Goal: Information Seeking & Learning: Learn about a topic

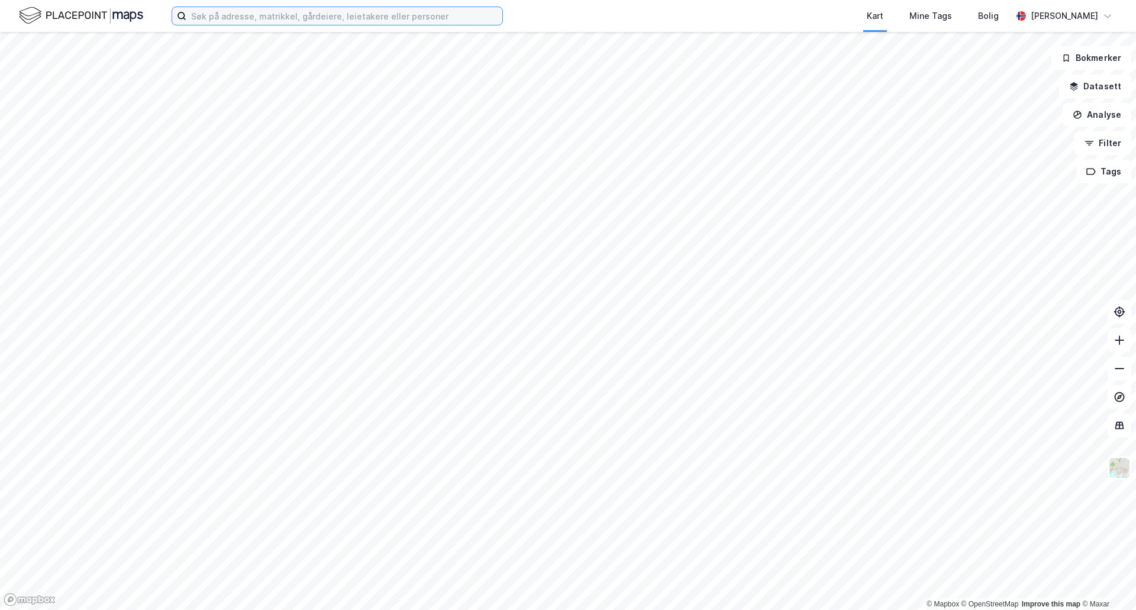
click at [296, 18] on input at bounding box center [344, 16] width 316 height 18
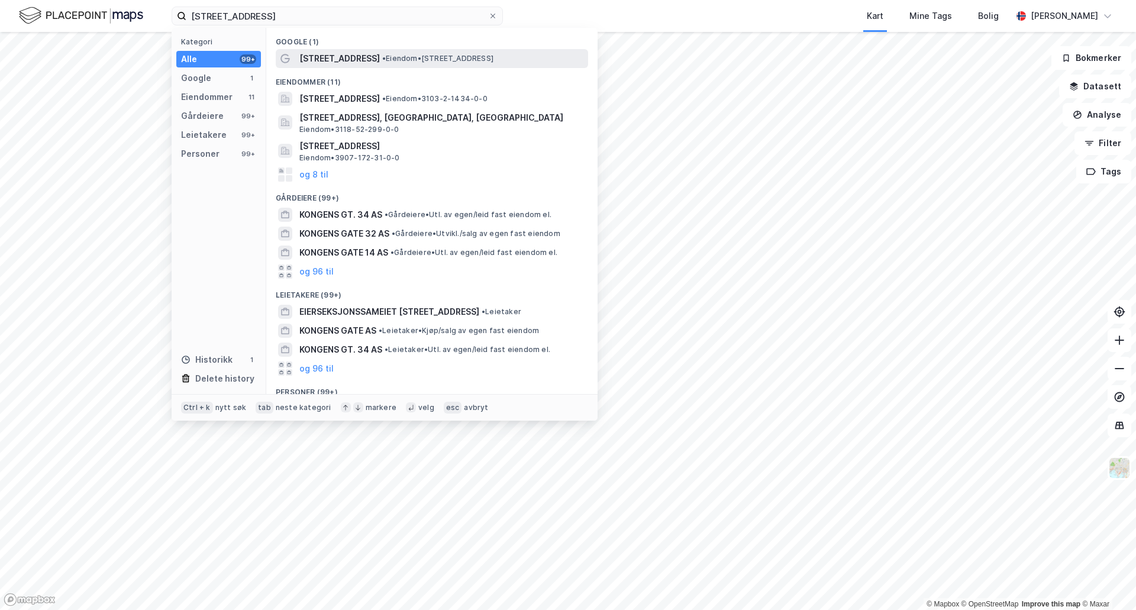
click at [366, 60] on span "[STREET_ADDRESS]" at bounding box center [339, 58] width 80 height 14
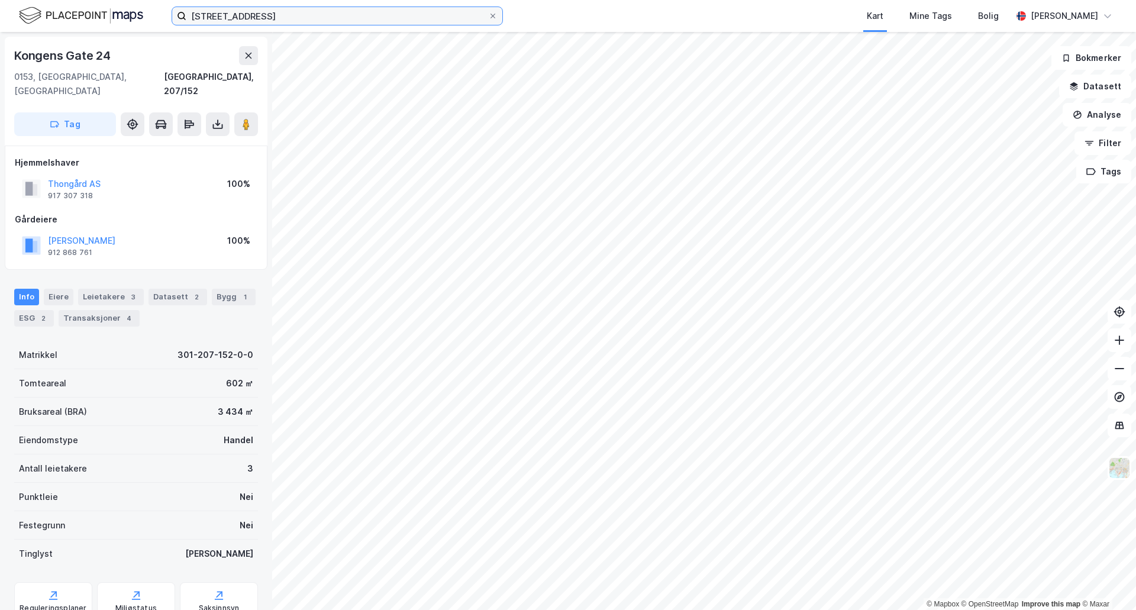
click at [282, 20] on input "[STREET_ADDRESS]" at bounding box center [337, 16] width 302 height 18
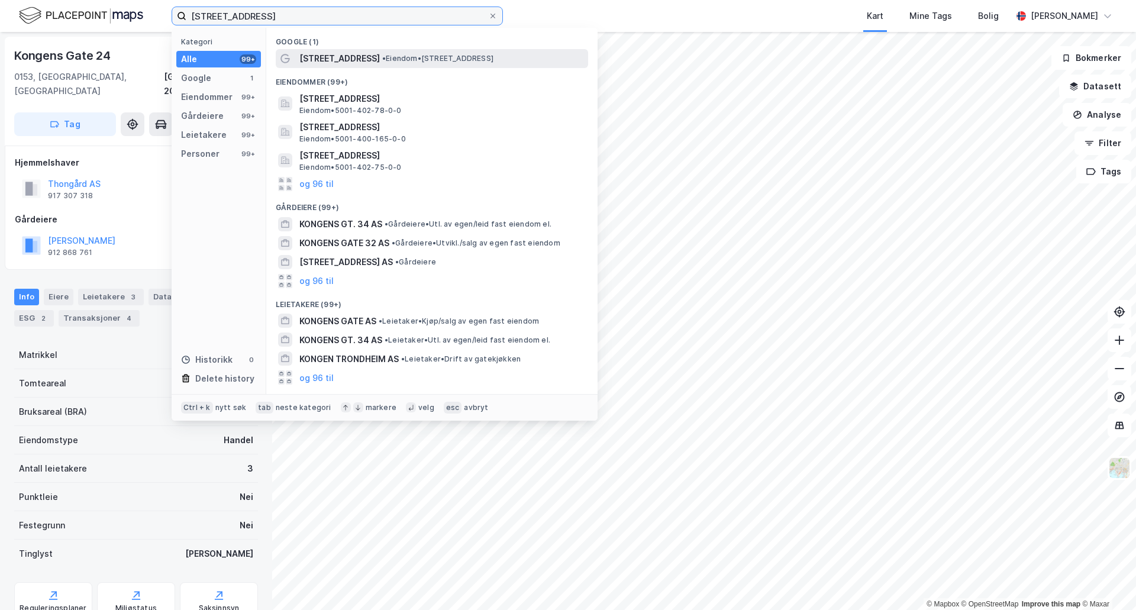
type input "[STREET_ADDRESS]"
click at [352, 60] on span "[STREET_ADDRESS]" at bounding box center [339, 58] width 80 height 14
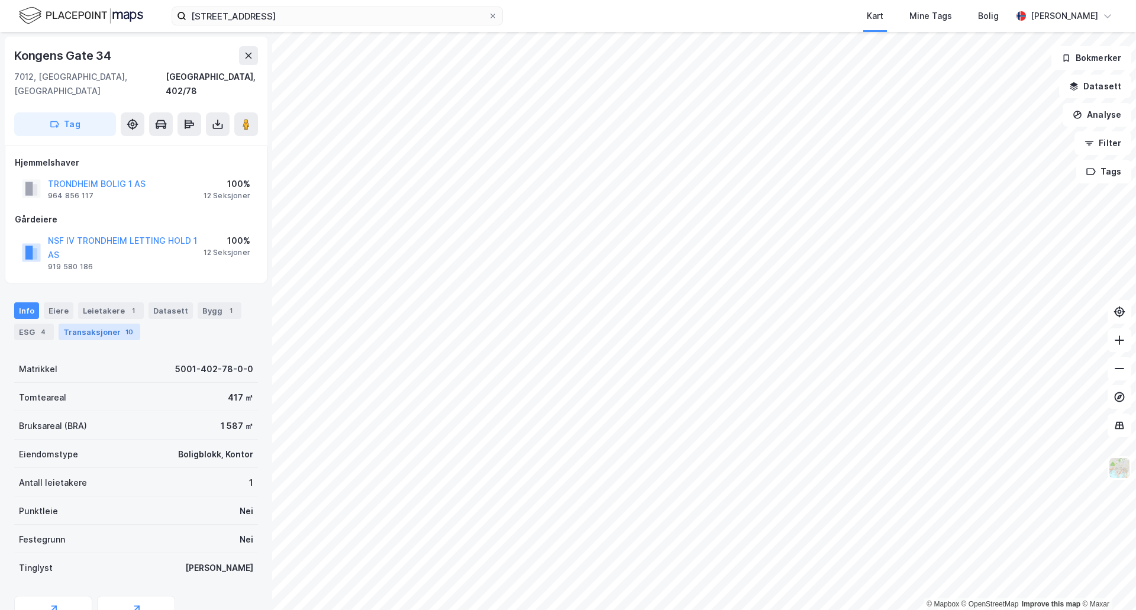
click at [67, 324] on div "Transaksjoner 10" at bounding box center [100, 332] width 82 height 17
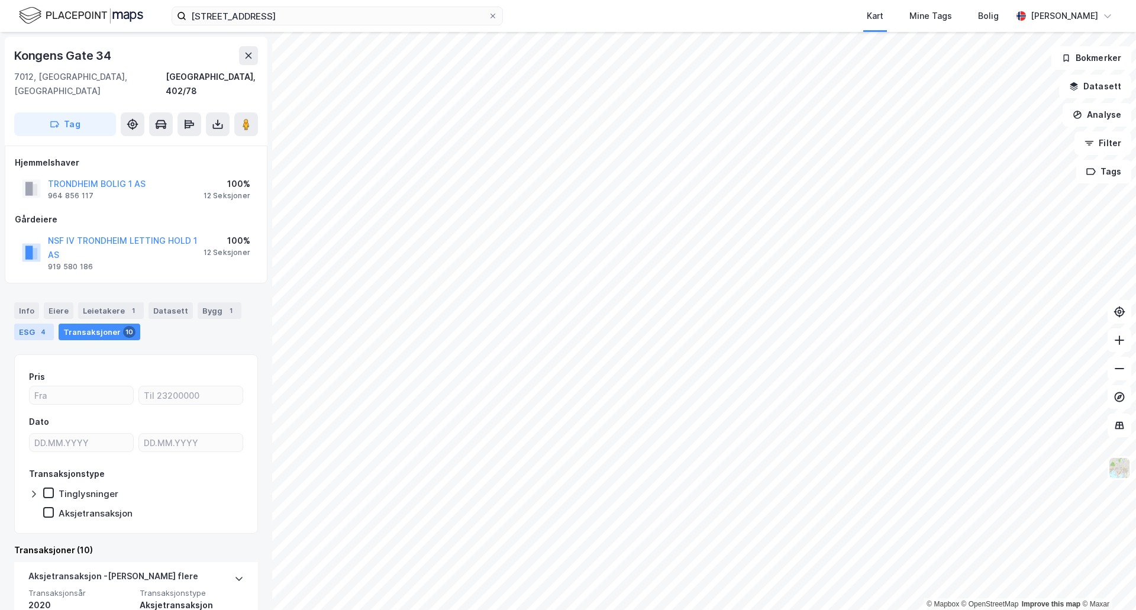
click at [28, 324] on div "ESG 4" at bounding box center [34, 332] width 40 height 17
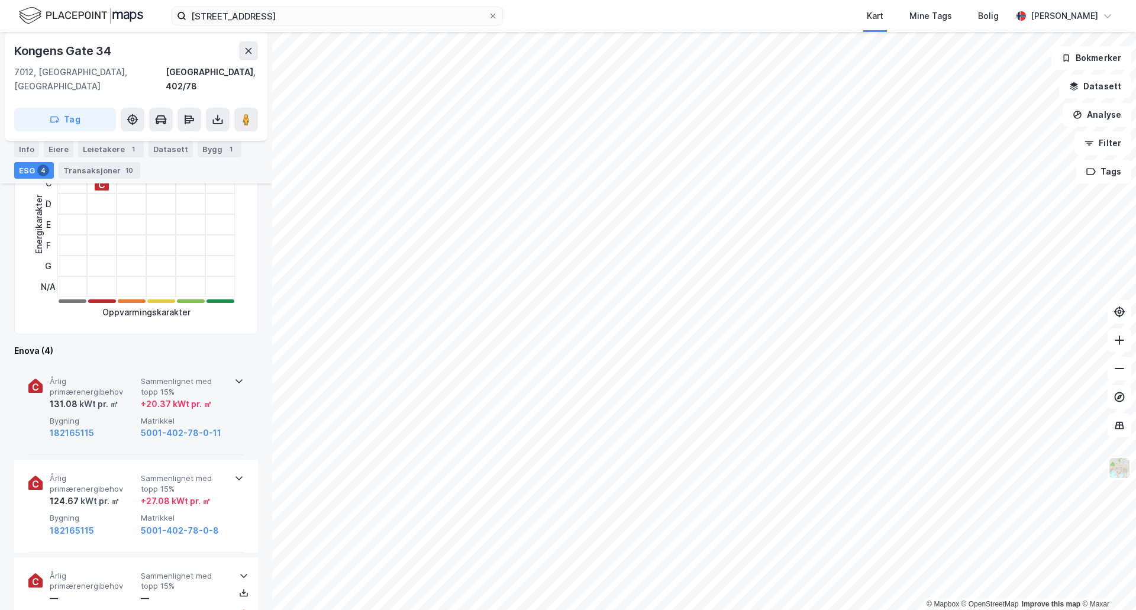
scroll to position [296, 0]
